Goal: Check status: Check status

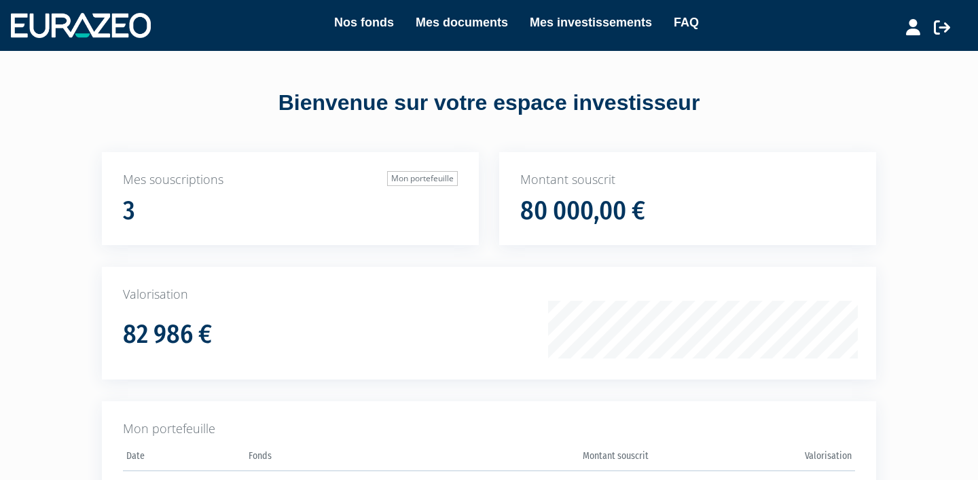
click at [550, 39] on nav "Nos fonds Mes documents Mes investissements FAQ Mon profil" at bounding box center [489, 25] width 978 height 51
click at [549, 30] on link "Mes investissements" at bounding box center [591, 22] width 122 height 19
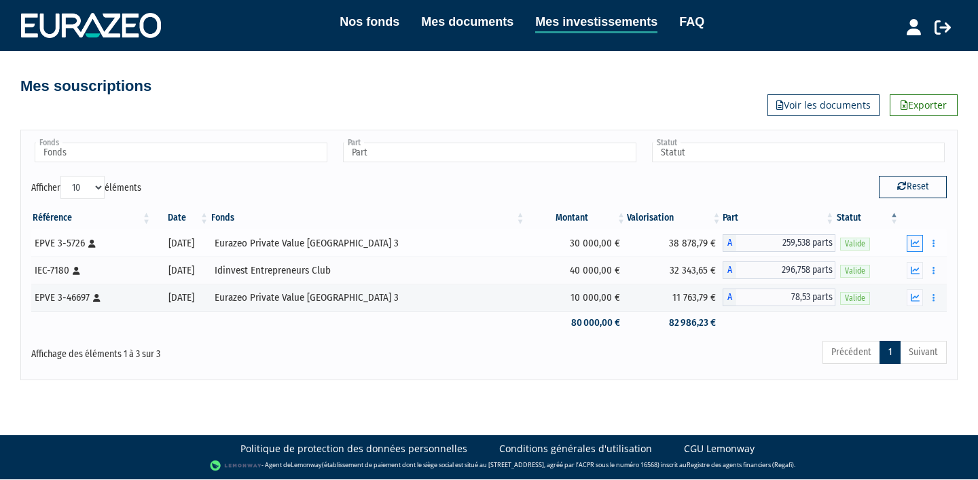
click at [917, 249] on button "button" at bounding box center [915, 243] width 16 height 17
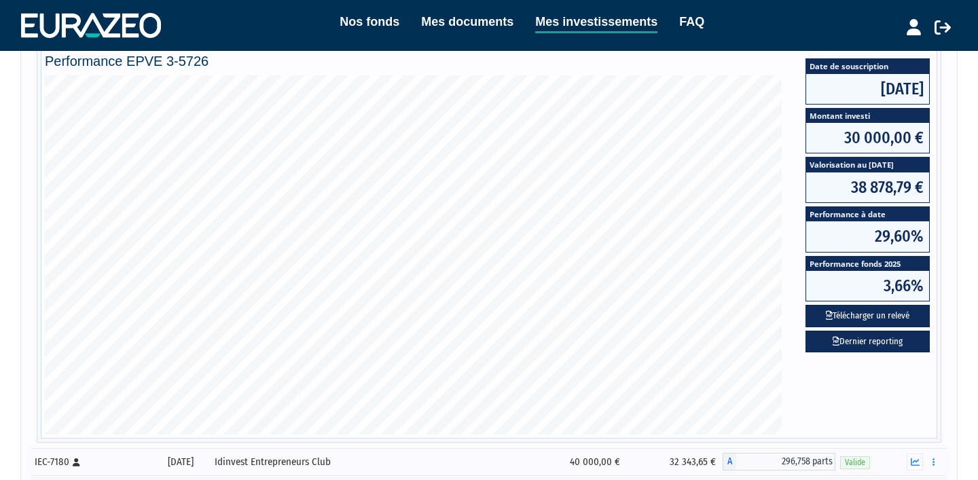
scroll to position [215, 0]
